Goal: Task Accomplishment & Management: Manage account settings

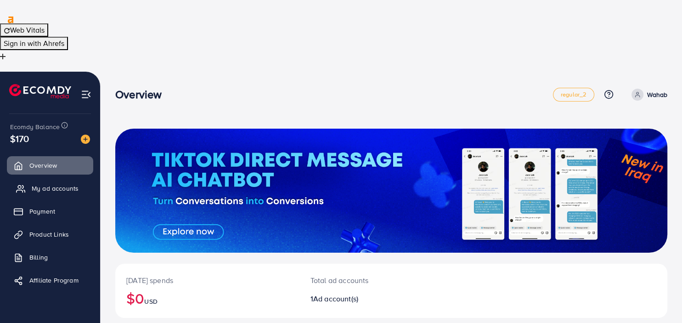
click at [32, 179] on link "My ad accounts" at bounding box center [50, 188] width 86 height 18
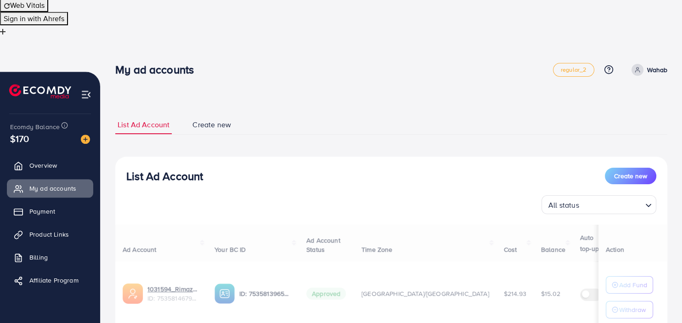
scroll to position [39, 0]
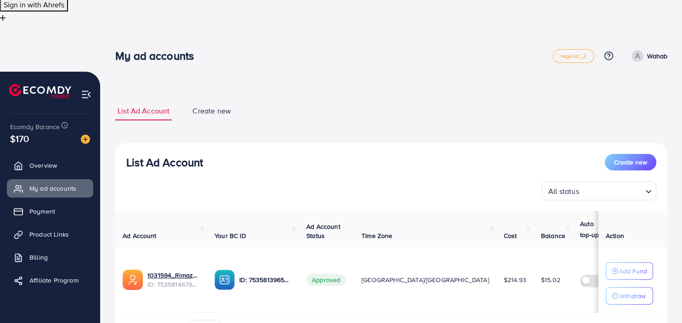
click at [175, 280] on span "ID: 7535814679353278480" at bounding box center [173, 284] width 52 height 9
click at [175, 219] on div "1031594_Rimazah_1754568624722 7535814679353278480" at bounding box center [173, 217] width 111 height 24
click at [172, 224] on div "1031594_Rimazah_1754568624722 7535814679353278480" at bounding box center [173, 217] width 111 height 24
click at [200, 214] on span "1031594_Rimazah_1754568624722" at bounding box center [174, 212] width 100 height 9
click at [176, 248] on td "1031594_Rimazah_1754568624722 ID: 7535814679353278480" at bounding box center [161, 280] width 92 height 65
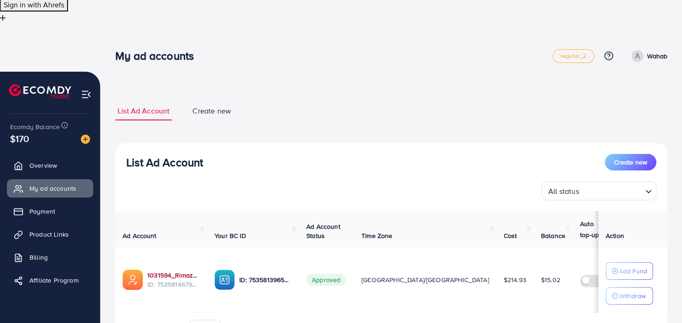
click at [170, 271] on link "1031594_Rimazah_1754568624722" at bounding box center [173, 275] width 52 height 9
click at [49, 230] on span "Product Links" at bounding box center [51, 234] width 39 height 9
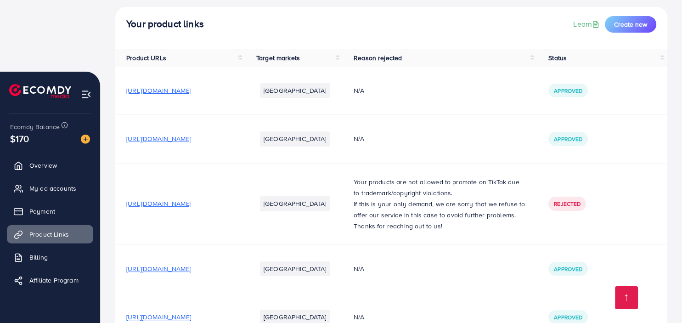
scroll to position [137, 0]
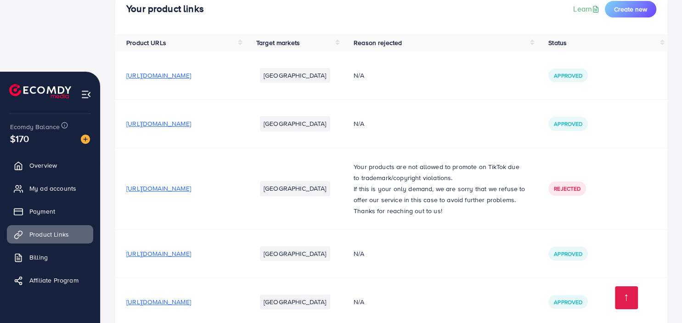
click at [191, 297] on span "[URL][DOMAIN_NAME]" at bounding box center [158, 301] width 65 height 9
click at [124, 277] on td "[URL][DOMAIN_NAME]" at bounding box center [180, 301] width 130 height 48
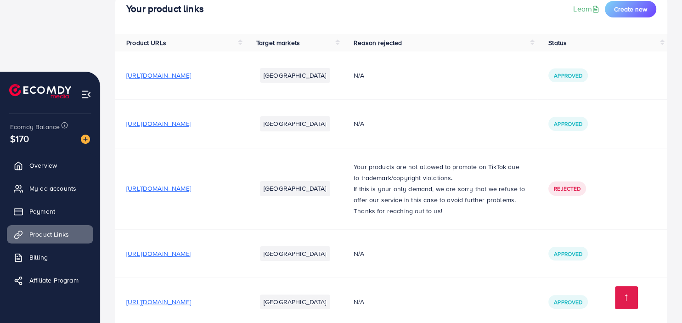
click at [124, 277] on td "[URL][DOMAIN_NAME]" at bounding box center [180, 301] width 130 height 48
click at [242, 277] on td "[URL][DOMAIN_NAME]" at bounding box center [180, 301] width 130 height 48
click at [242, 229] on td "[URL][DOMAIN_NAME]" at bounding box center [180, 253] width 130 height 48
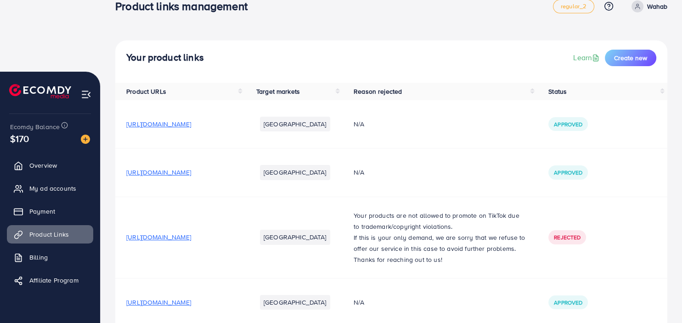
click at [124, 100] on td "[URL][DOMAIN_NAME]" at bounding box center [180, 124] width 130 height 48
click at [152, 148] on td "[URL][DOMAIN_NAME]" at bounding box center [180, 172] width 130 height 48
click at [122, 148] on td "[URL][DOMAIN_NAME]" at bounding box center [180, 172] width 130 height 48
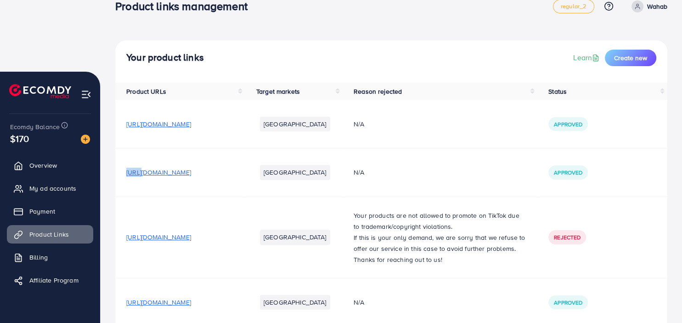
click at [122, 148] on td "[URL][DOMAIN_NAME]" at bounding box center [180, 172] width 130 height 48
click at [245, 197] on td "[URL][DOMAIN_NAME]" at bounding box center [180, 237] width 130 height 81
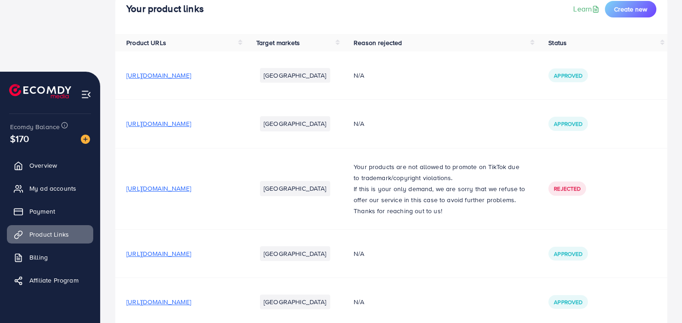
scroll to position [0, 0]
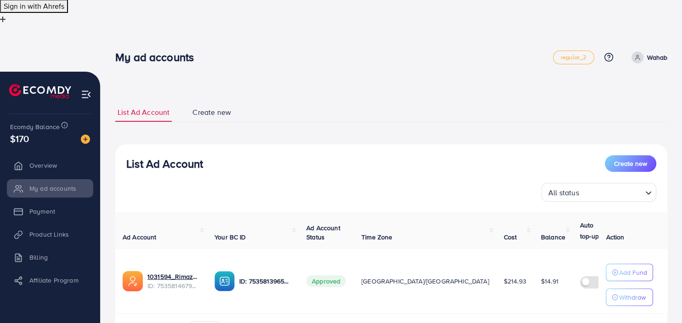
scroll to position [39, 0]
